Goal: Transaction & Acquisition: Purchase product/service

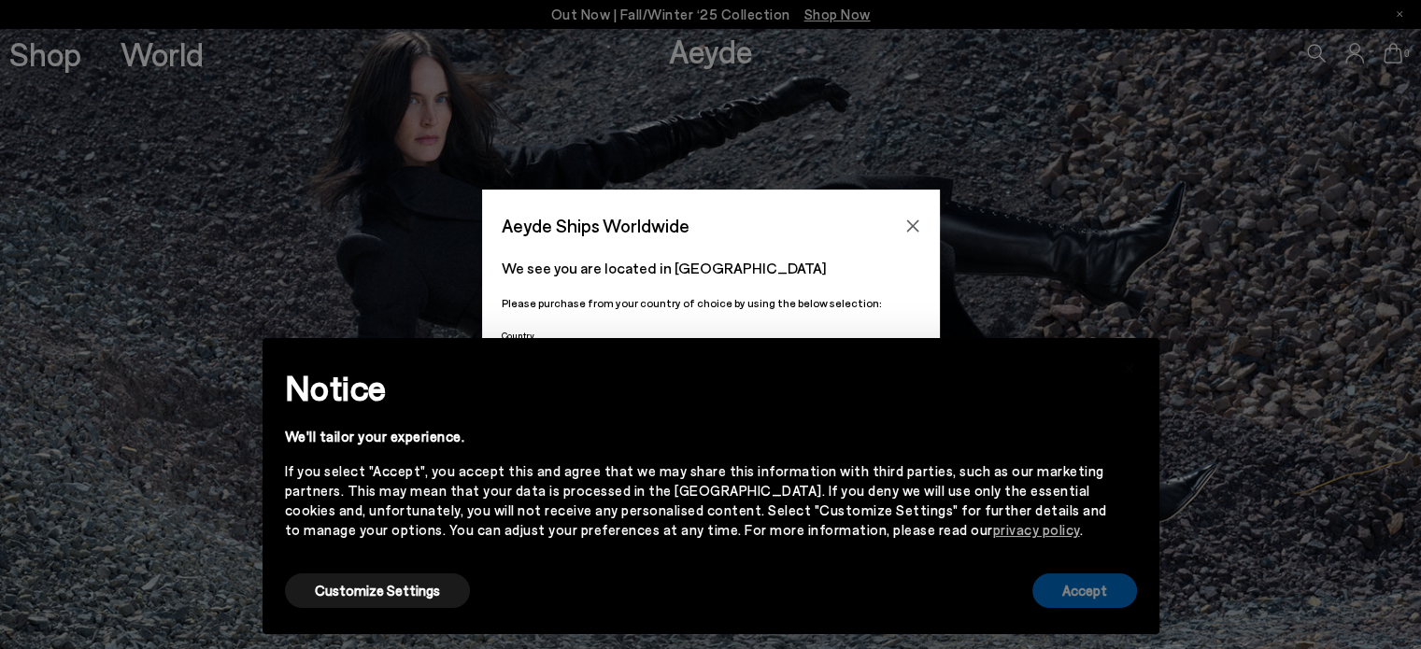
click at [1099, 594] on button "Accept" at bounding box center [1085, 591] width 105 height 35
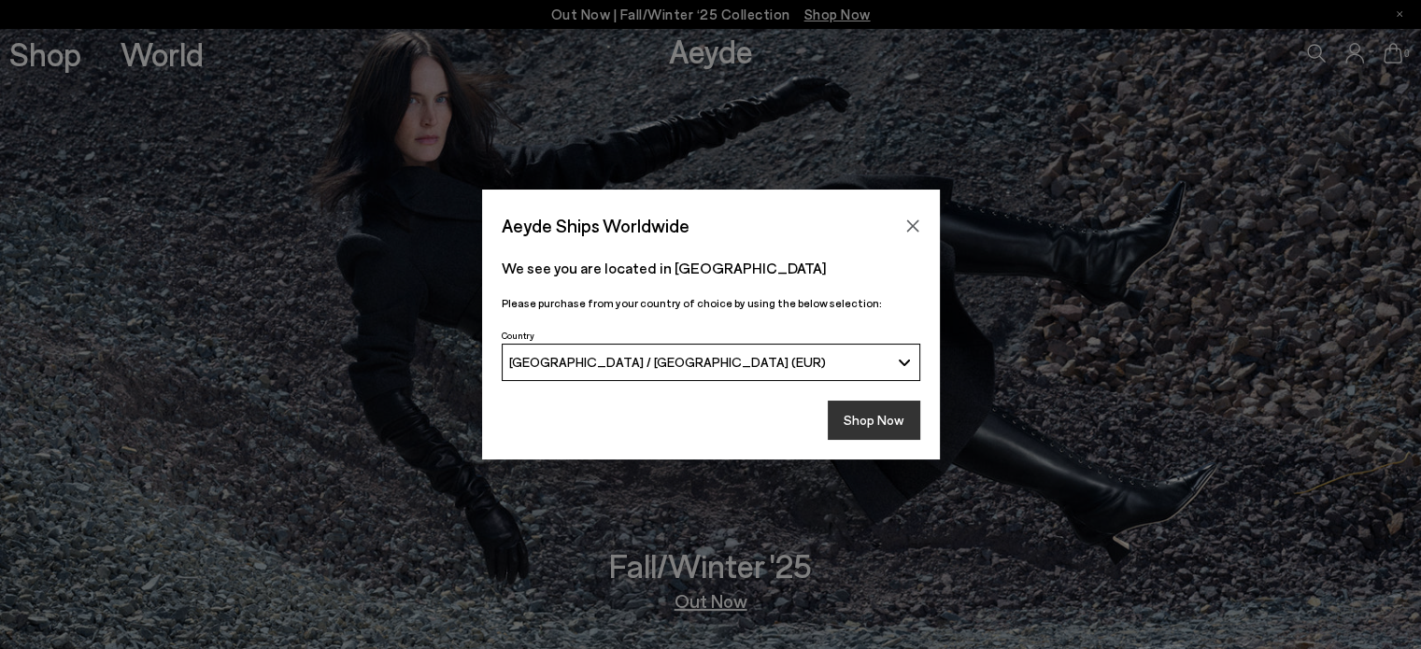
click at [875, 410] on button "Shop Now" at bounding box center [874, 420] width 93 height 39
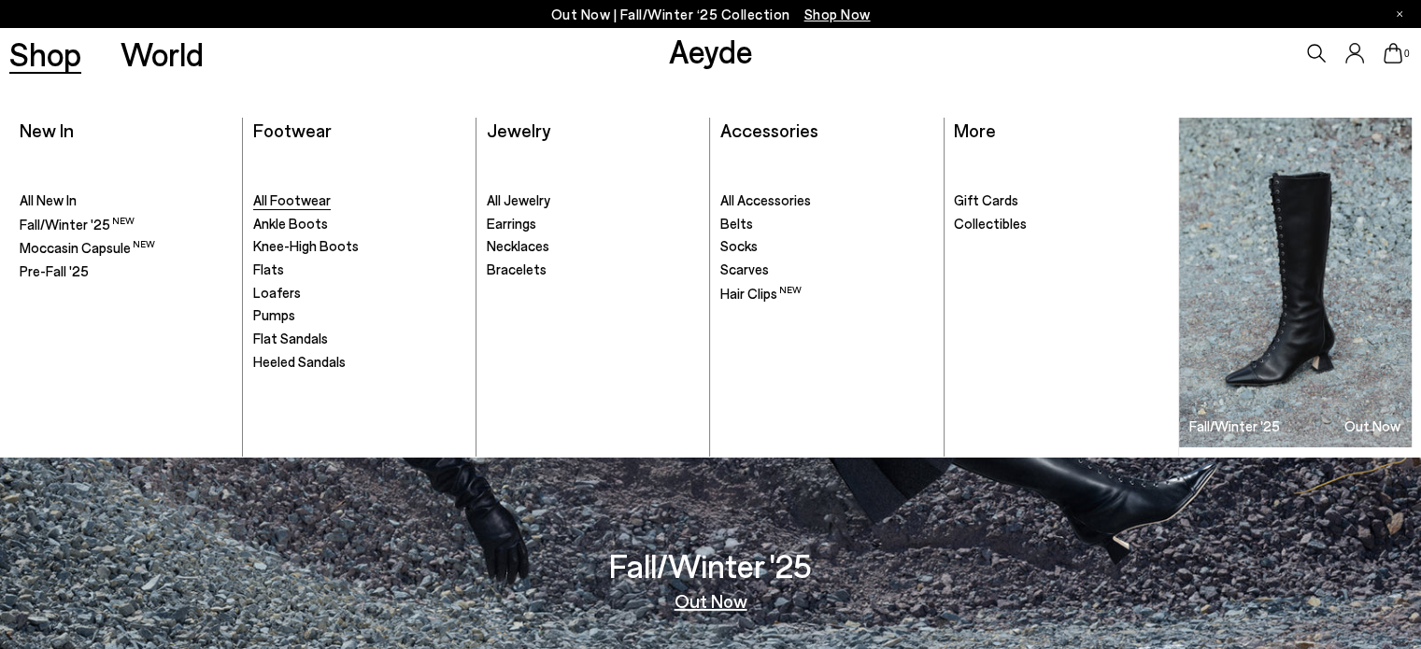
click at [310, 200] on span "All Footwear" at bounding box center [292, 200] width 78 height 17
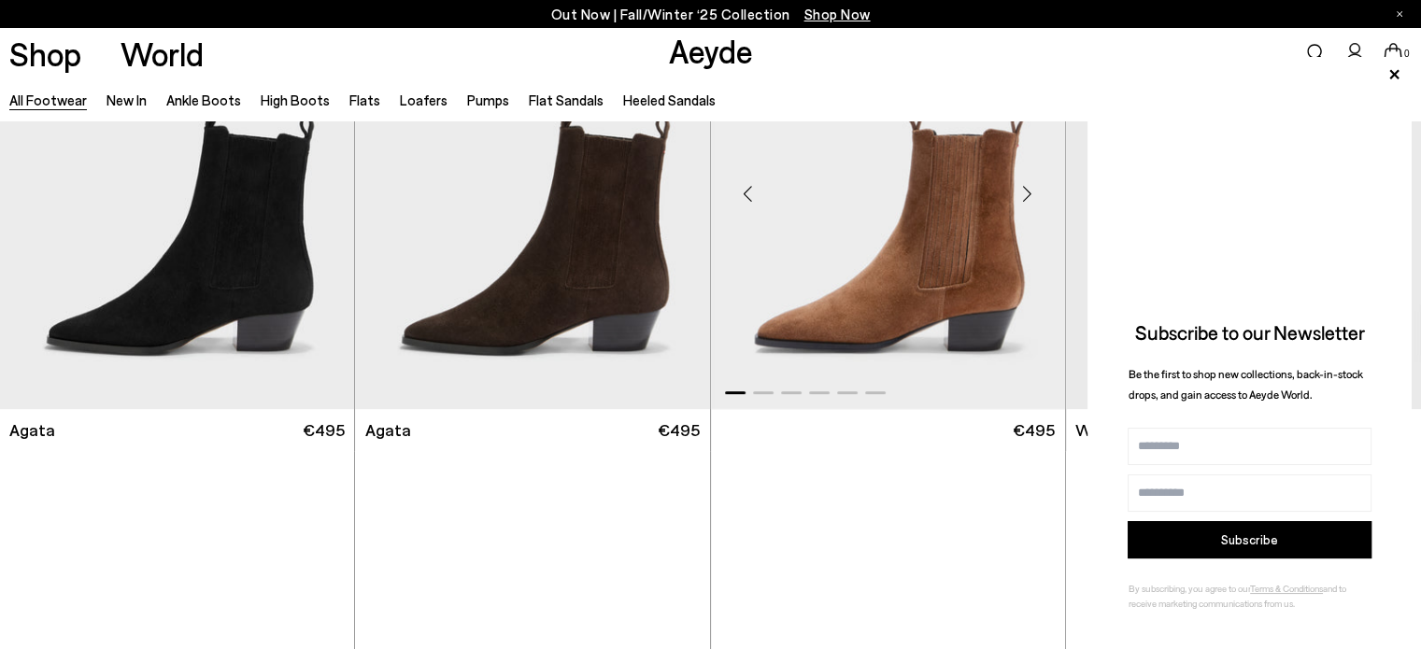
scroll to position [654, 0]
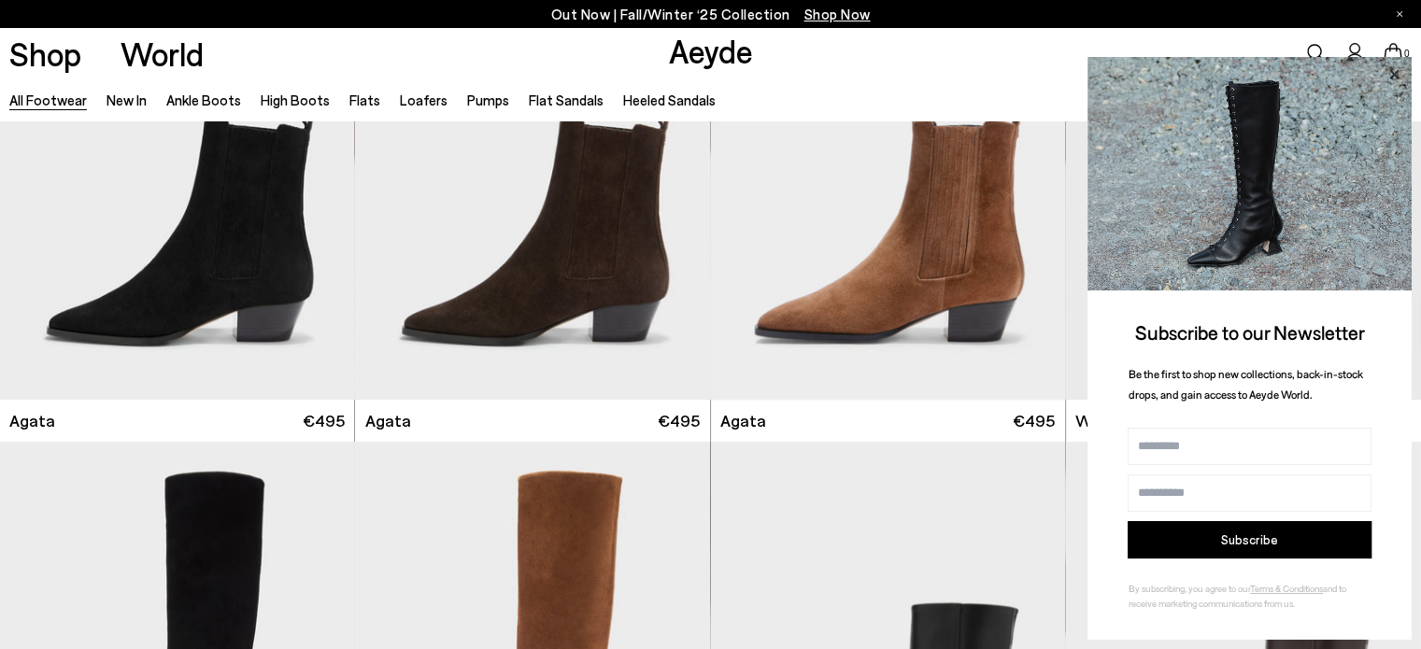
click at [1394, 72] on icon at bounding box center [1394, 75] width 24 height 24
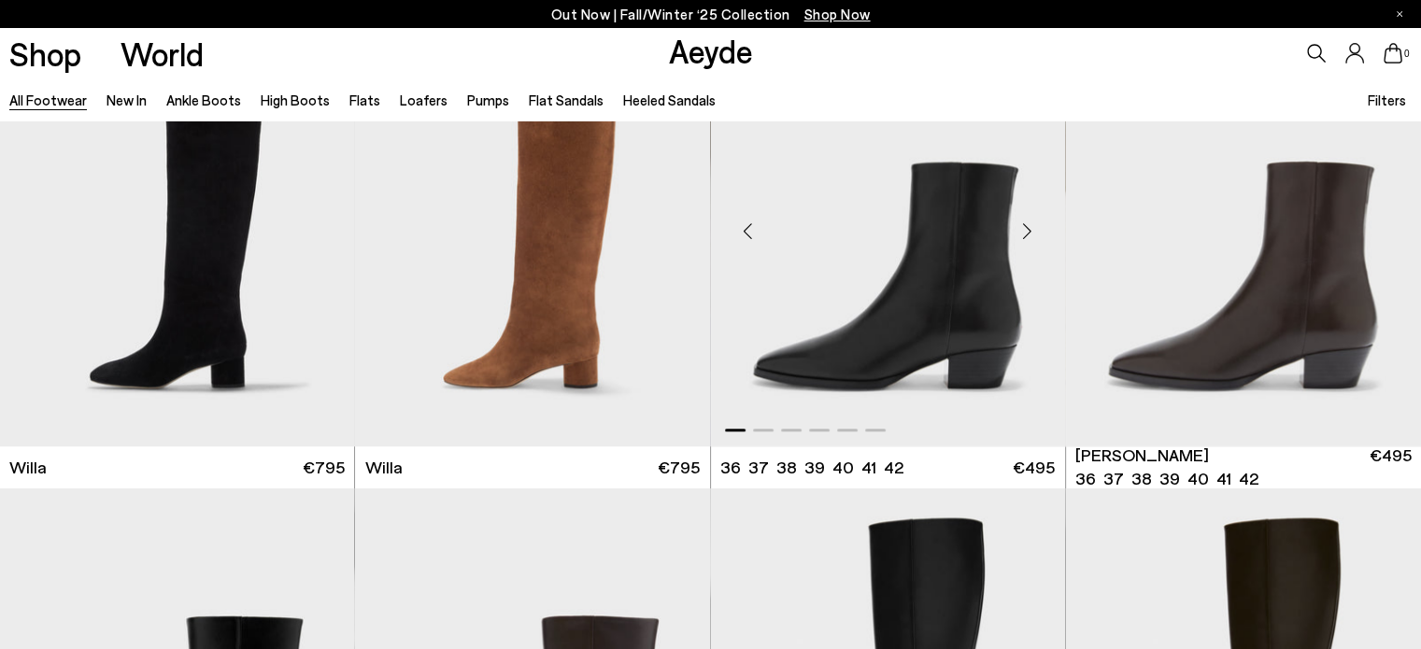
scroll to position [1110, 0]
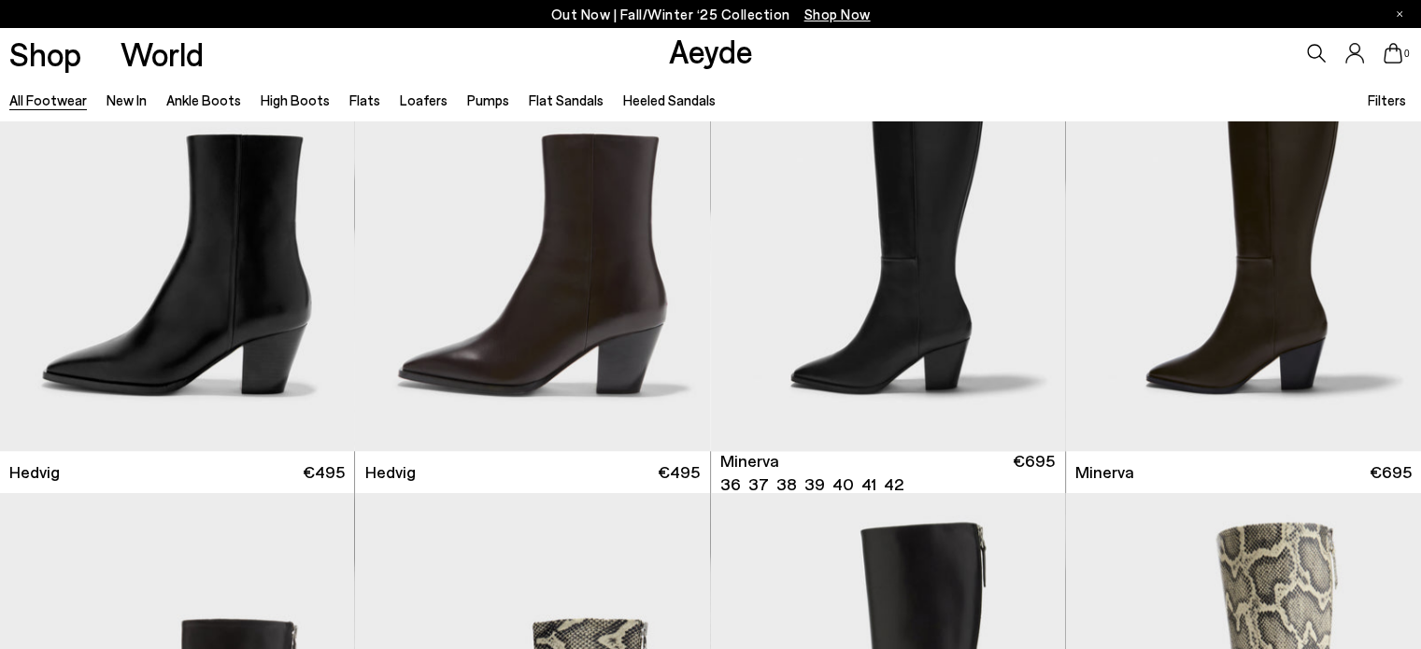
scroll to position [1577, 0]
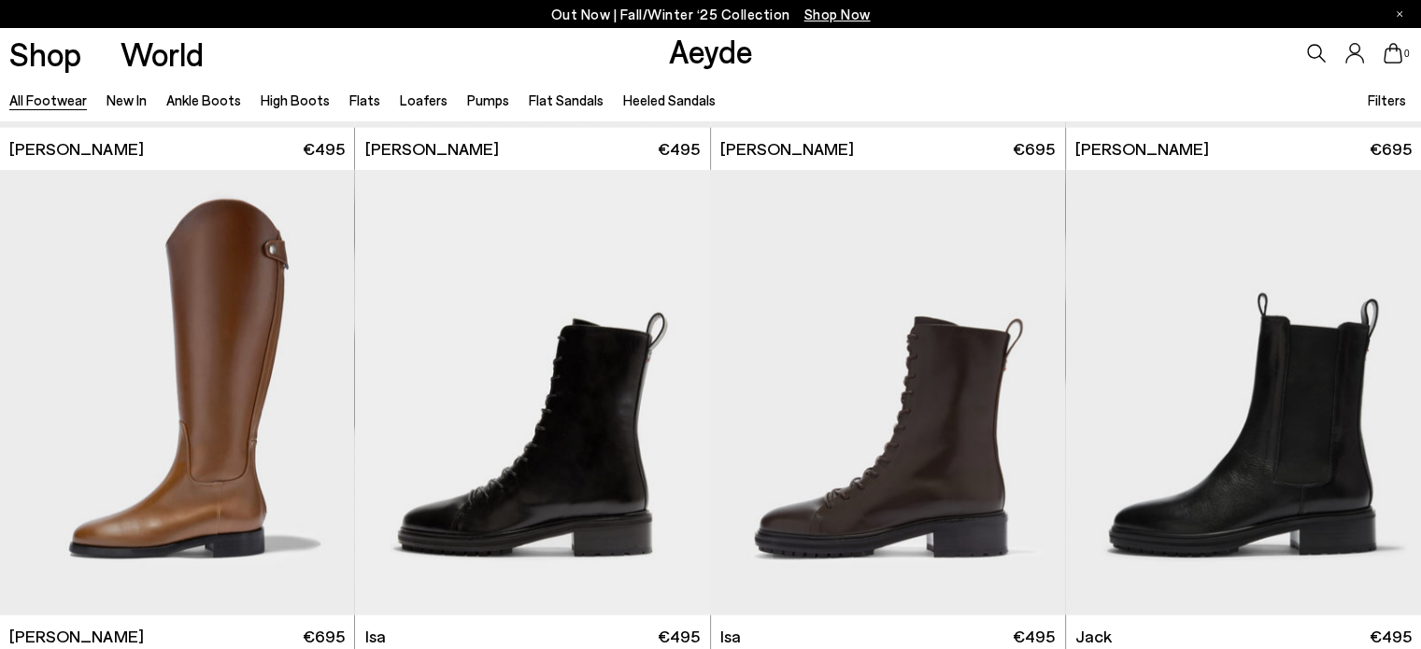
scroll to position [12284, 0]
